Goal: Information Seeking & Learning: Understand process/instructions

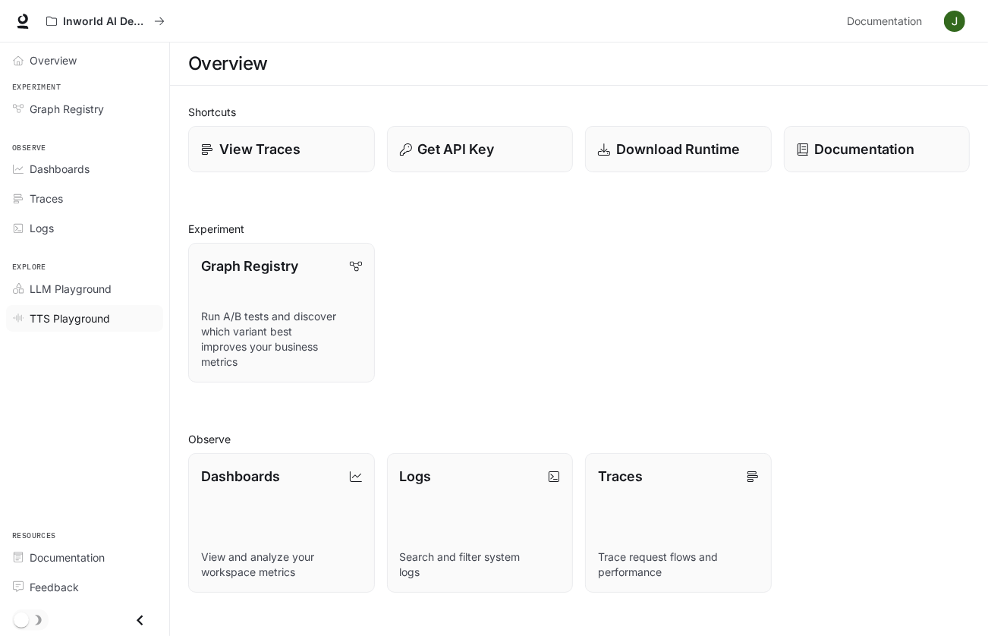
click at [79, 310] on span "TTS Playground" at bounding box center [70, 318] width 80 height 16
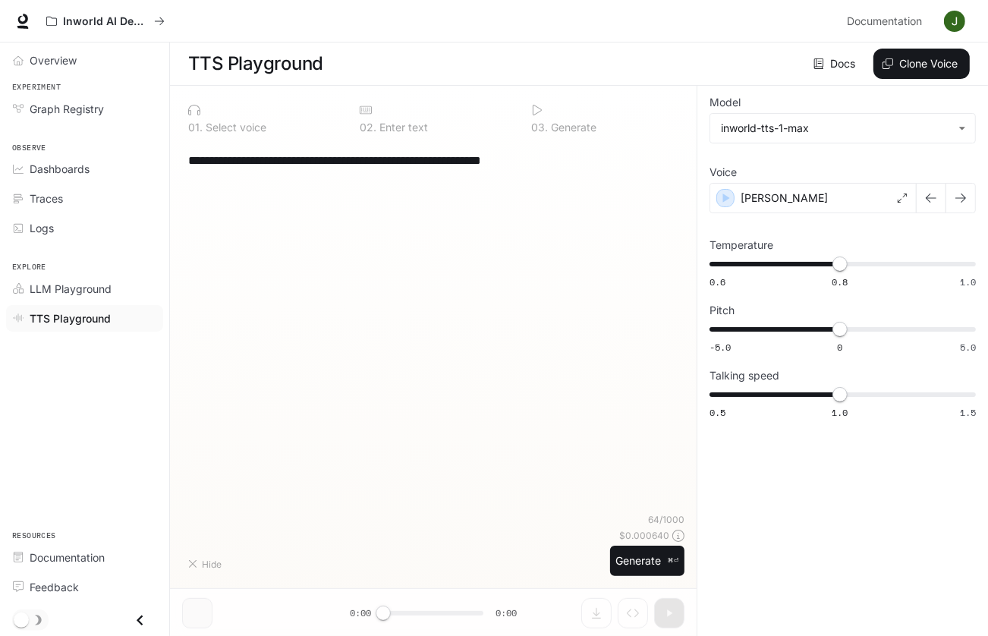
type textarea "**********"
type input "*"
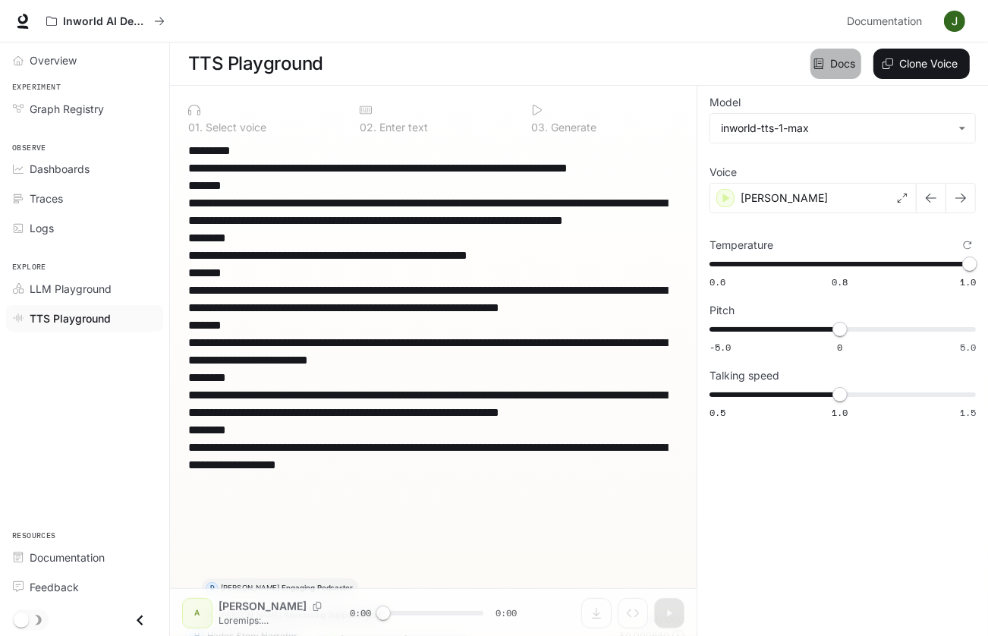
click at [811, 60] on link "Docs" at bounding box center [836, 64] width 51 height 30
